Goal: Use online tool/utility: Utilize a website feature to perform a specific function

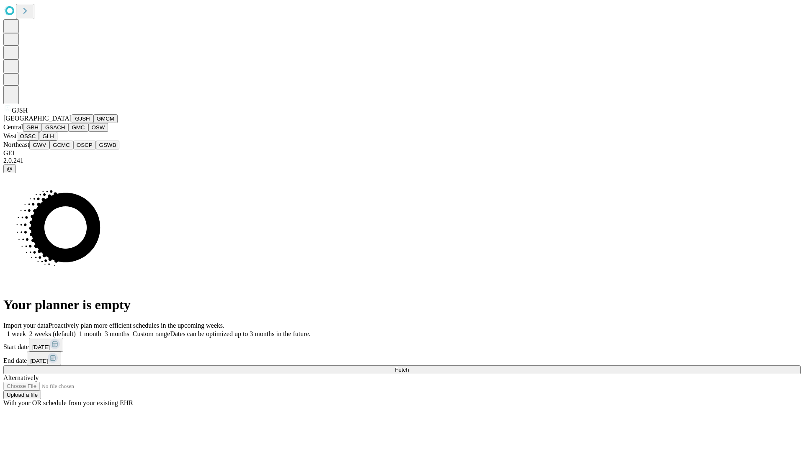
click at [72, 123] on button "GJSH" at bounding box center [83, 118] width 22 height 9
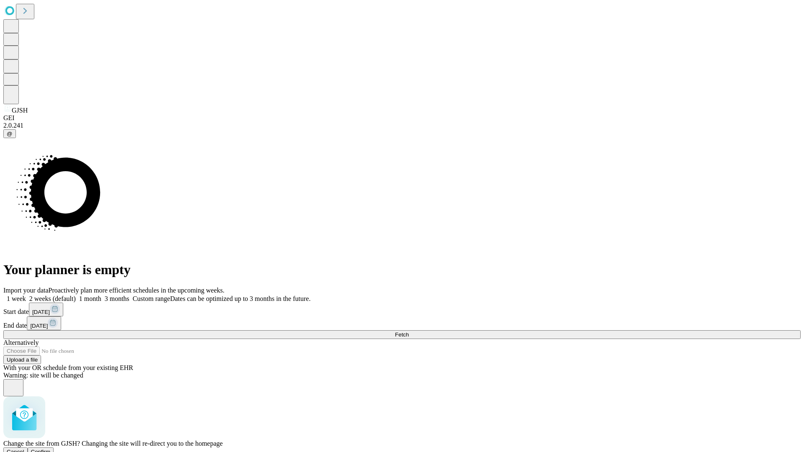
click at [51, 449] on span "Confirm" at bounding box center [41, 452] width 20 height 6
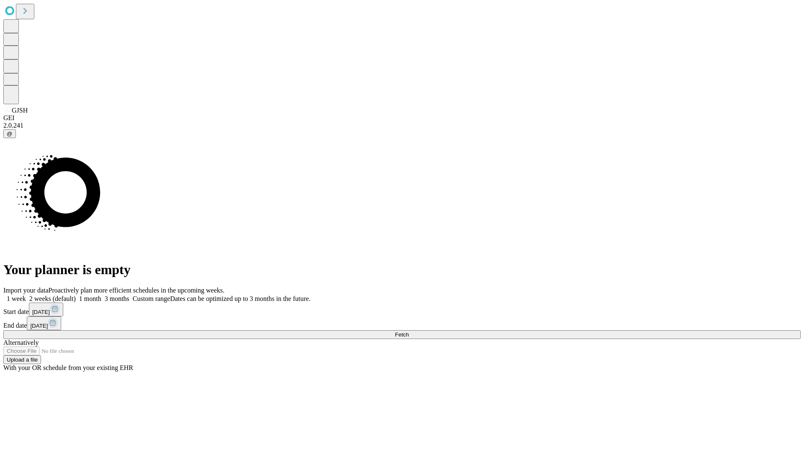
click at [76, 295] on label "2 weeks (default)" at bounding box center [51, 298] width 50 height 7
click at [409, 331] on span "Fetch" at bounding box center [402, 334] width 14 height 6
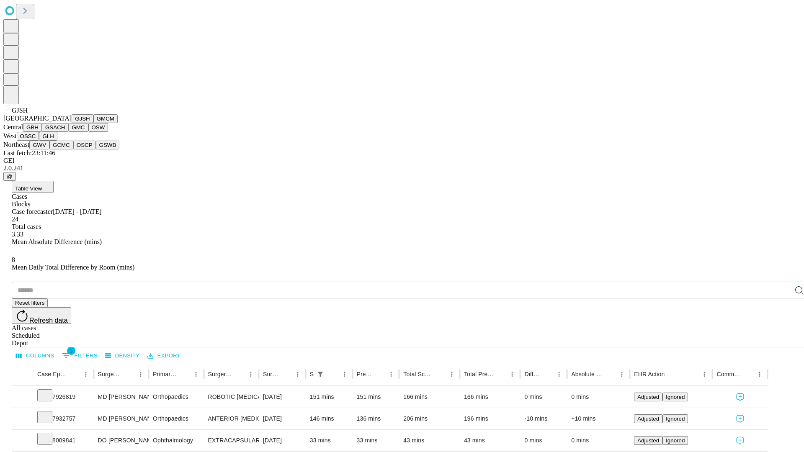
click at [93, 123] on button "GMCM" at bounding box center [105, 118] width 24 height 9
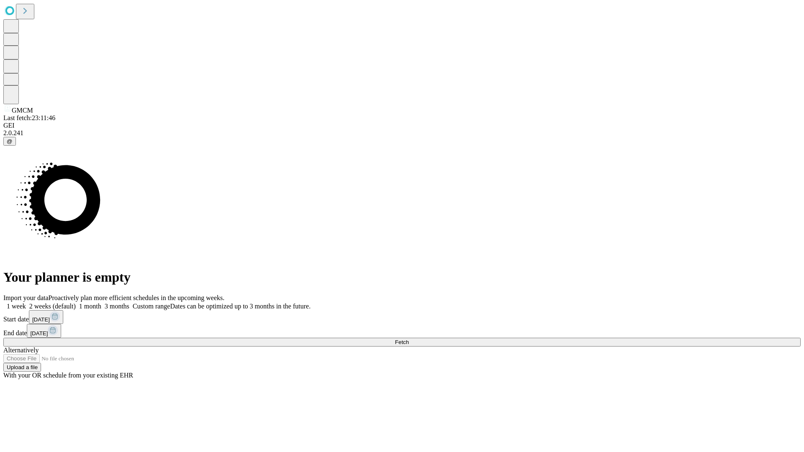
click at [76, 303] on label "2 weeks (default)" at bounding box center [51, 306] width 50 height 7
click at [409, 339] on span "Fetch" at bounding box center [402, 342] width 14 height 6
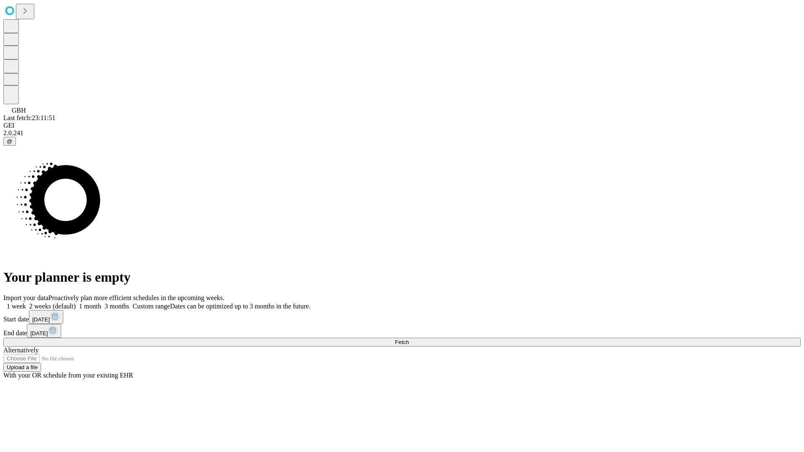
click at [76, 303] on label "2 weeks (default)" at bounding box center [51, 306] width 50 height 7
click at [409, 339] on span "Fetch" at bounding box center [402, 342] width 14 height 6
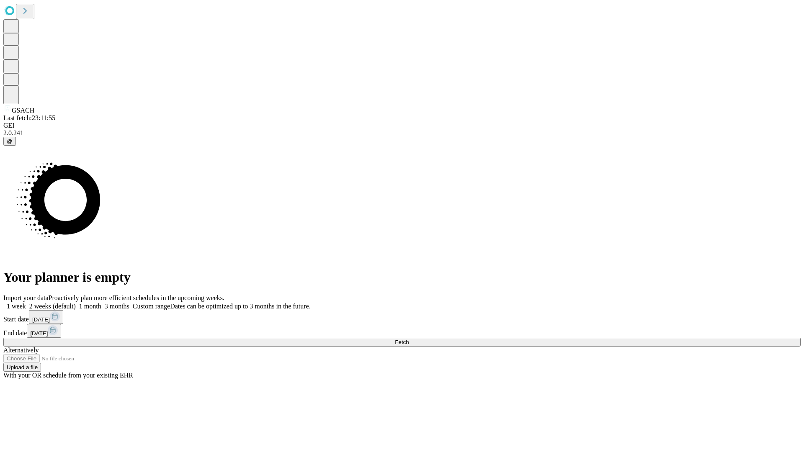
click at [409, 339] on span "Fetch" at bounding box center [402, 342] width 14 height 6
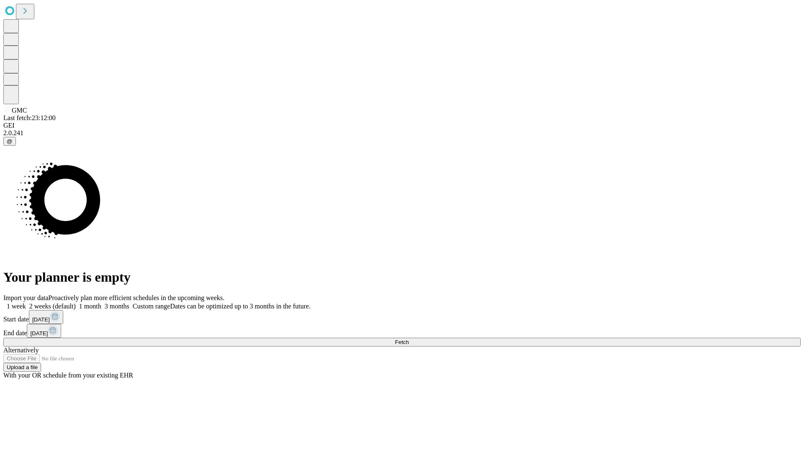
click at [76, 303] on label "2 weeks (default)" at bounding box center [51, 306] width 50 height 7
click at [409, 339] on span "Fetch" at bounding box center [402, 342] width 14 height 6
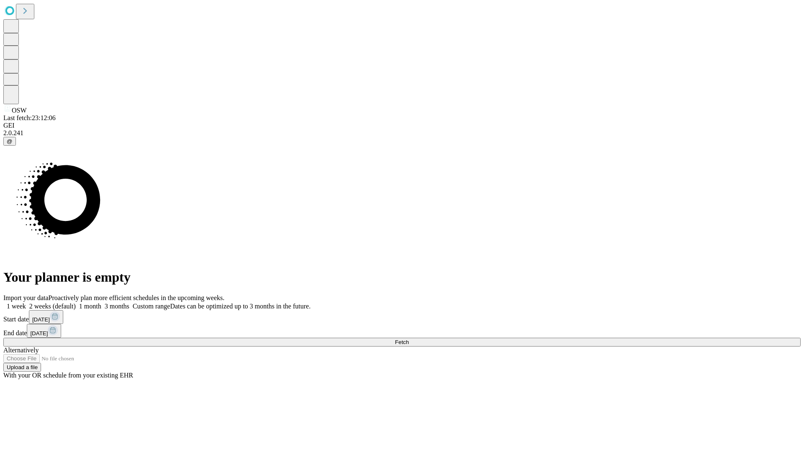
click at [409, 339] on span "Fetch" at bounding box center [402, 342] width 14 height 6
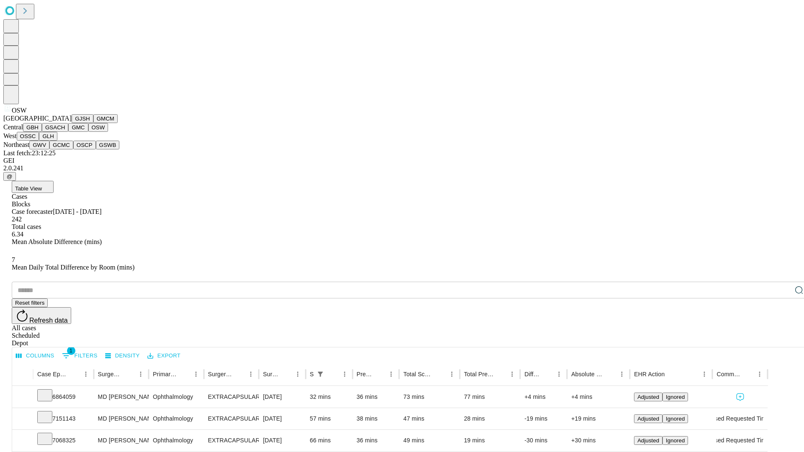
click at [39, 141] on button "OSSC" at bounding box center [28, 136] width 23 height 9
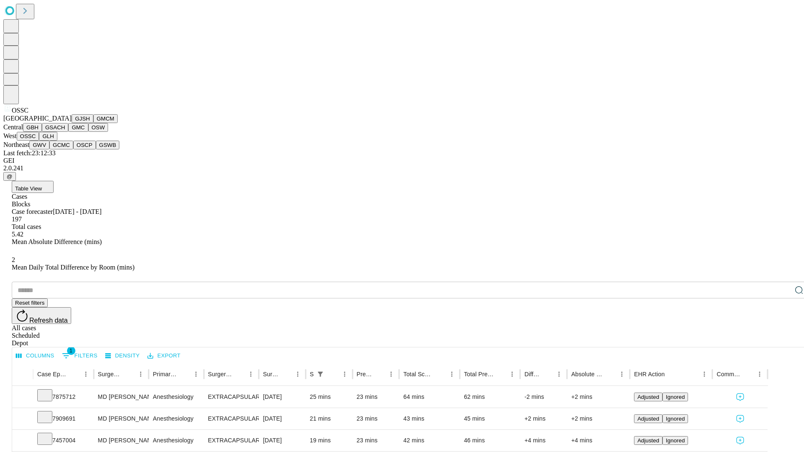
click at [57, 141] on button "GLH" at bounding box center [48, 136] width 18 height 9
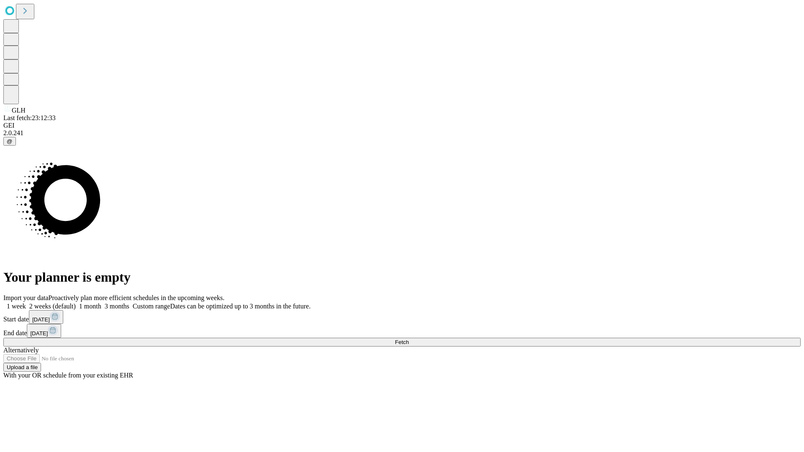
click at [409, 339] on span "Fetch" at bounding box center [402, 342] width 14 height 6
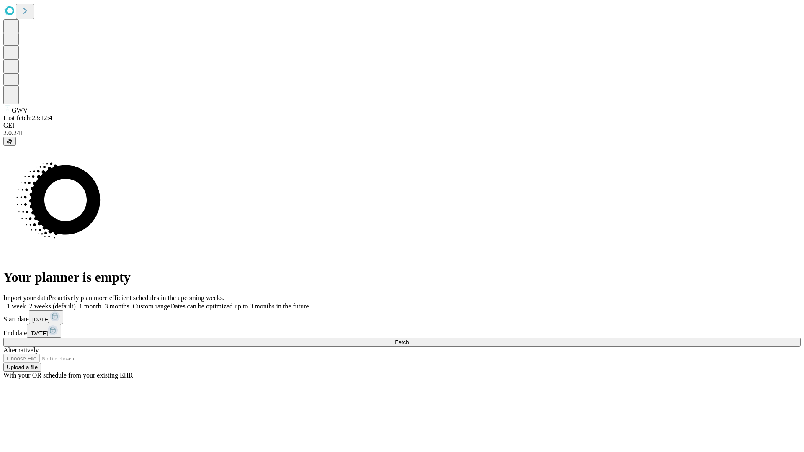
click at [76, 303] on label "2 weeks (default)" at bounding box center [51, 306] width 50 height 7
click at [409, 339] on span "Fetch" at bounding box center [402, 342] width 14 height 6
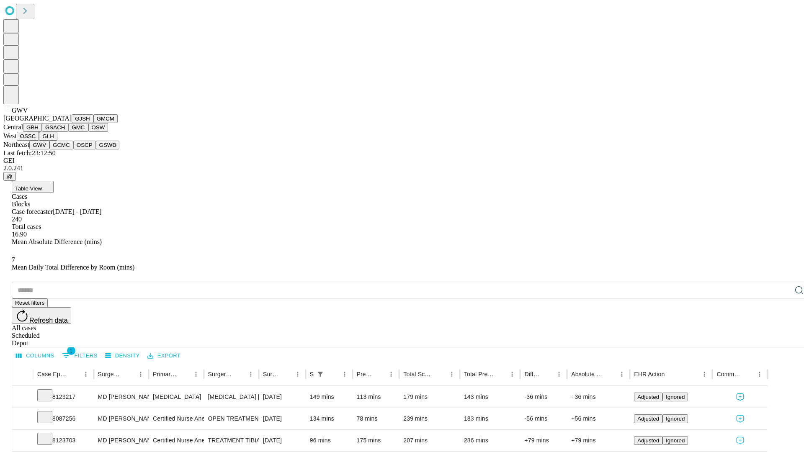
click at [65, 149] on button "GCMC" at bounding box center [61, 145] width 24 height 9
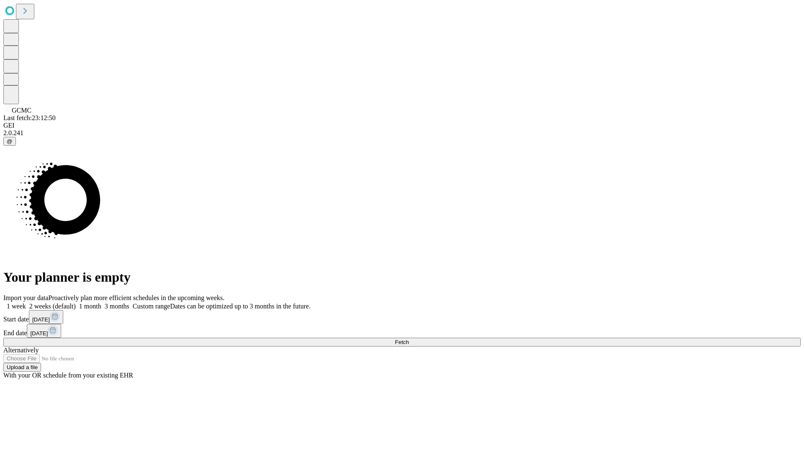
click at [409, 339] on span "Fetch" at bounding box center [402, 342] width 14 height 6
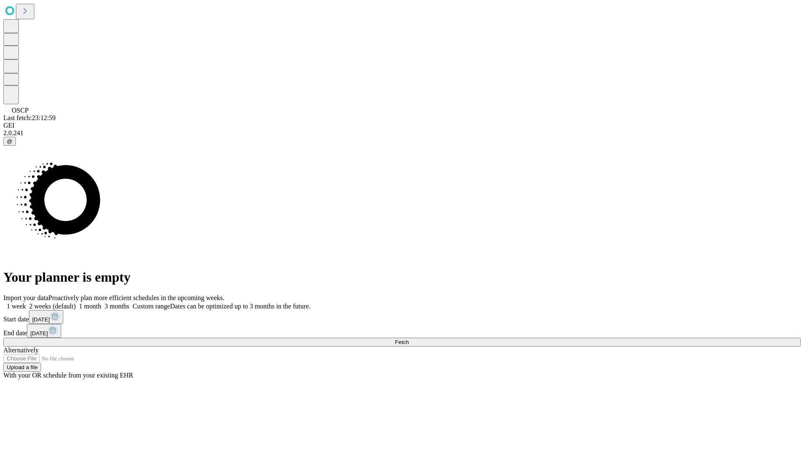
click at [76, 303] on label "2 weeks (default)" at bounding box center [51, 306] width 50 height 7
click at [409, 339] on span "Fetch" at bounding box center [402, 342] width 14 height 6
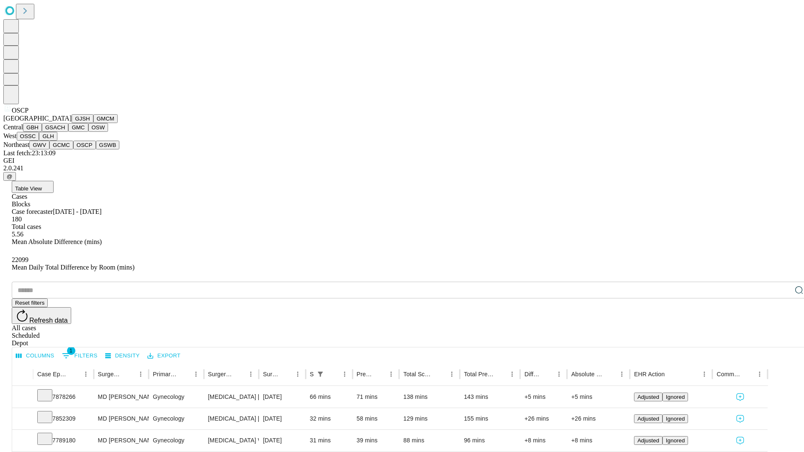
click at [96, 149] on button "GSWB" at bounding box center [108, 145] width 24 height 9
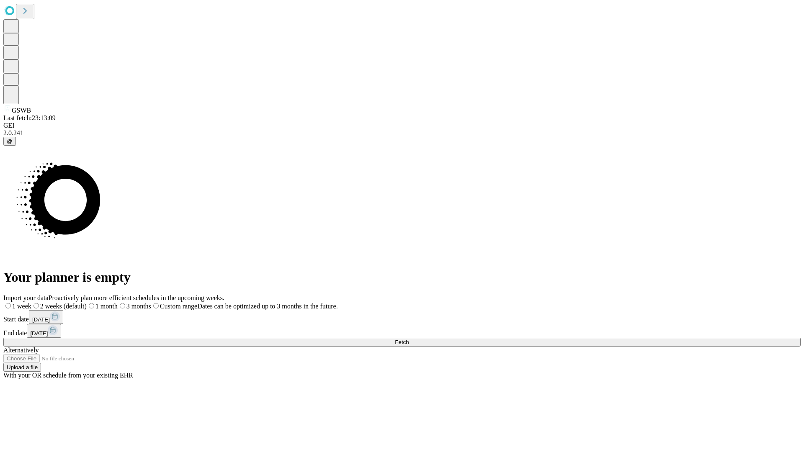
click at [87, 303] on label "2 weeks (default)" at bounding box center [58, 306] width 55 height 7
click at [409, 339] on span "Fetch" at bounding box center [402, 342] width 14 height 6
